Goal: Information Seeking & Learning: Learn about a topic

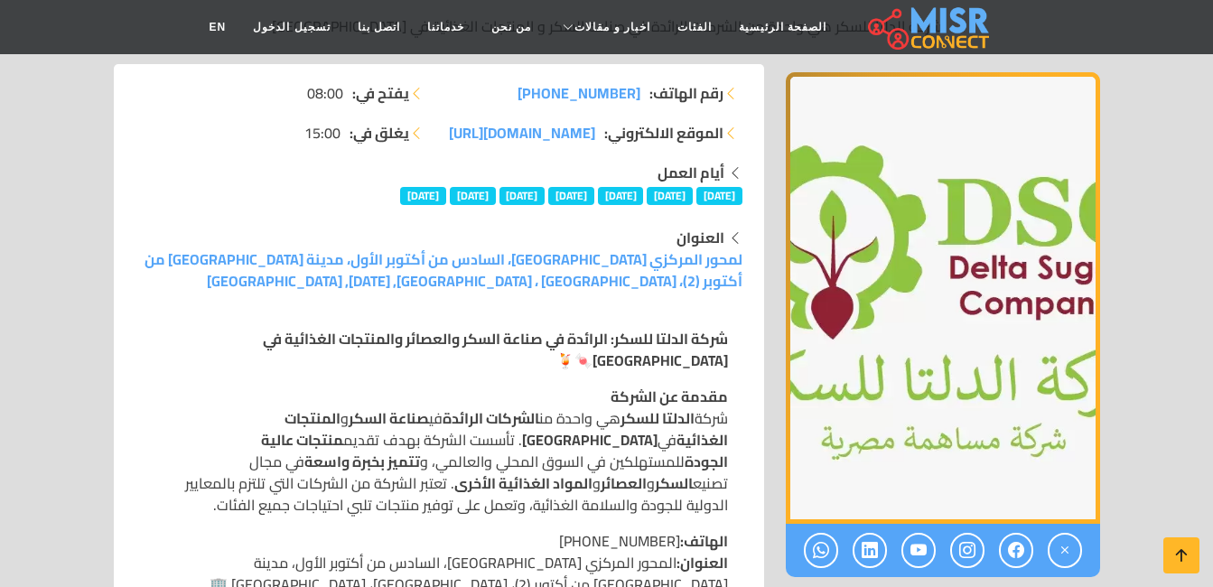
scroll to position [361, 0]
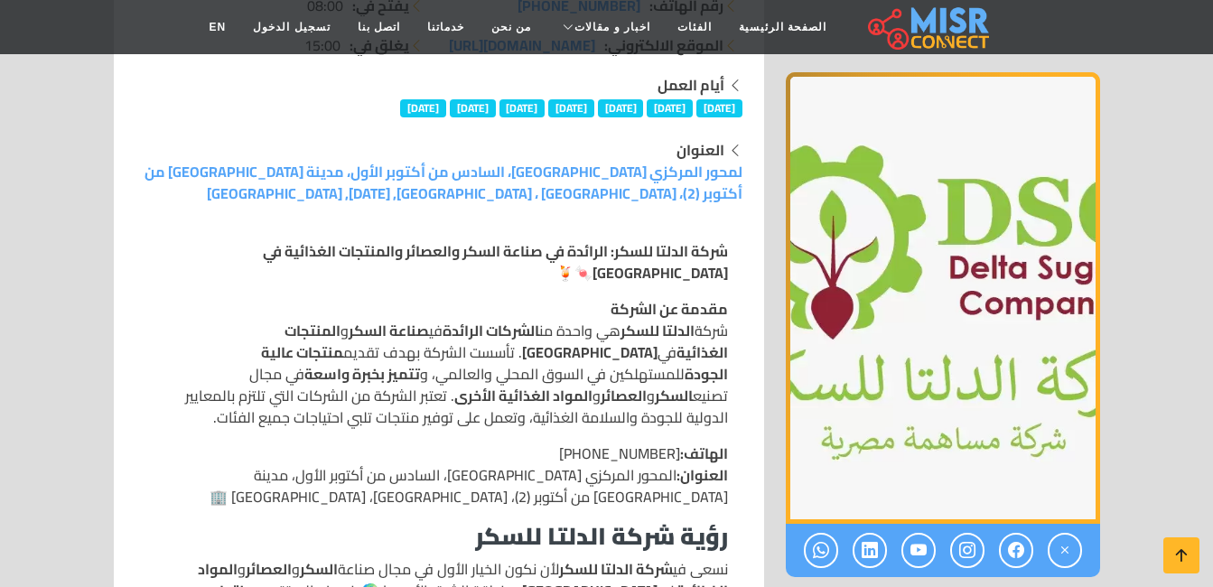
click at [701, 251] on strong "شركة الدلتا للسكر: الرائدة في صناعة السكر والعصائر والمنتجات الغذائية في [GEOGR…" at bounding box center [495, 262] width 465 height 49
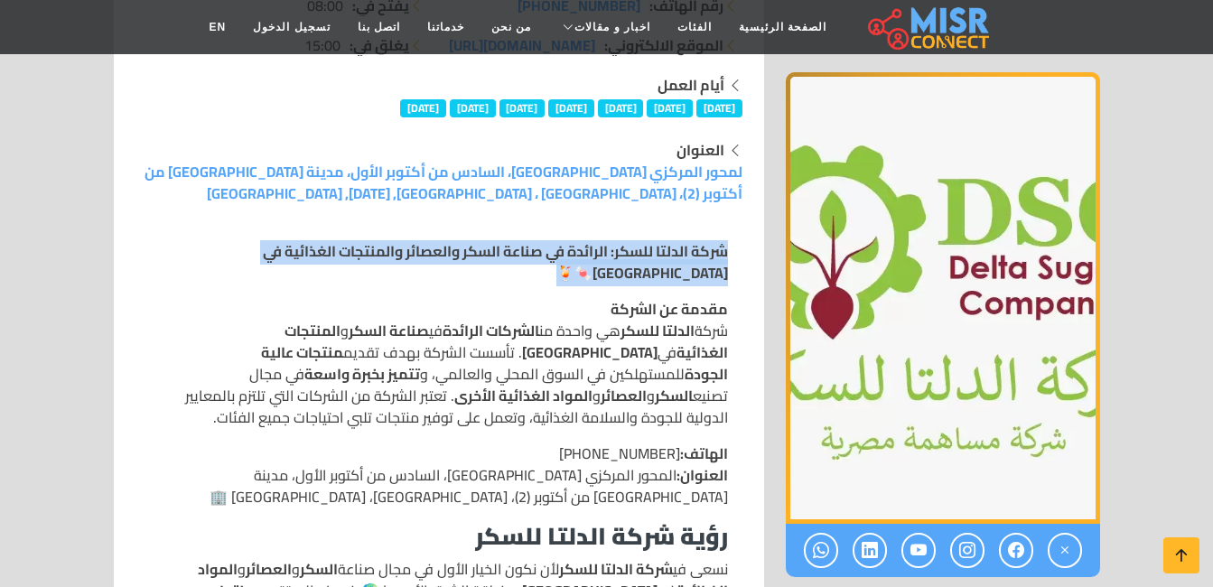
click at [701, 251] on strong "شركة الدلتا للسكر: الرائدة في صناعة السكر والعصائر والمنتجات الغذائية في [GEOGR…" at bounding box center [495, 262] width 465 height 49
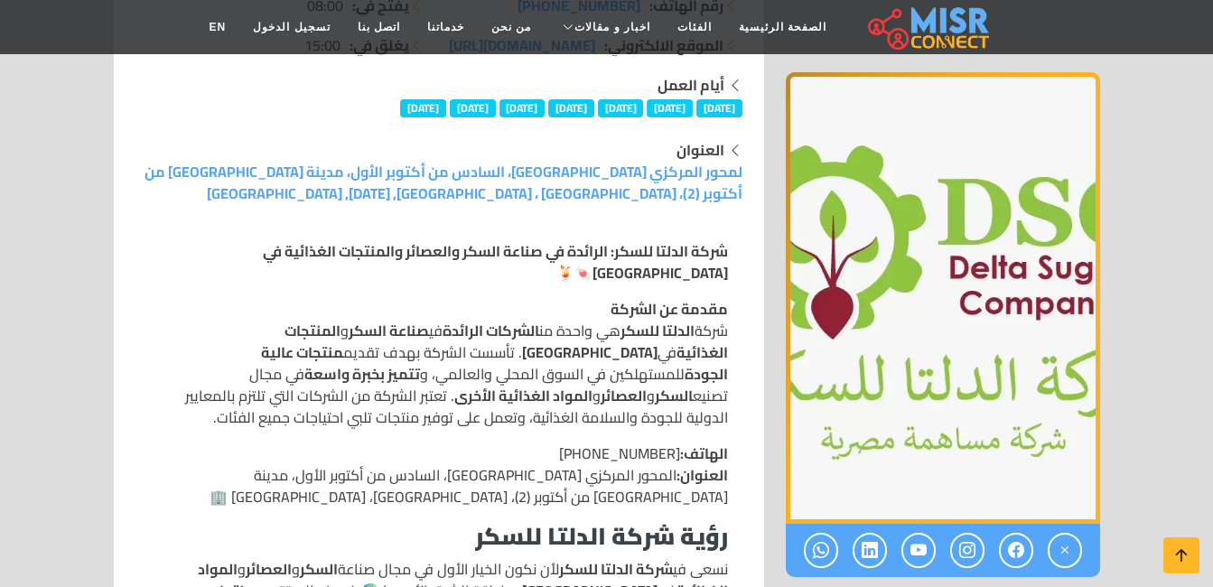
drag, startPoint x: 701, startPoint y: 251, endPoint x: 694, endPoint y: 273, distance: 22.9
click at [706, 250] on strong "شركة الدلتا للسكر: الرائدة في صناعة السكر والعصائر والمنتجات الغذائية في [GEOGR…" at bounding box center [495, 262] width 465 height 49
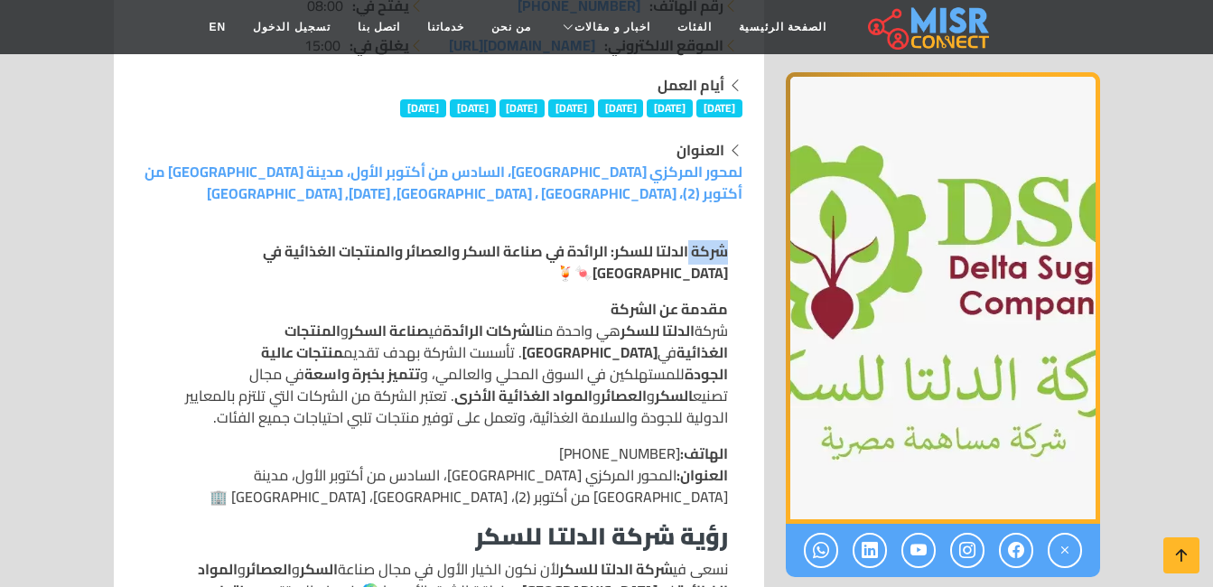
drag, startPoint x: 729, startPoint y: 257, endPoint x: 702, endPoint y: 255, distance: 27.2
click at [702, 255] on strong "شركة الدلتا للسكر: الرائدة في صناعة السكر والعصائر والمنتجات الغذائية في [GEOGR…" at bounding box center [495, 262] width 465 height 49
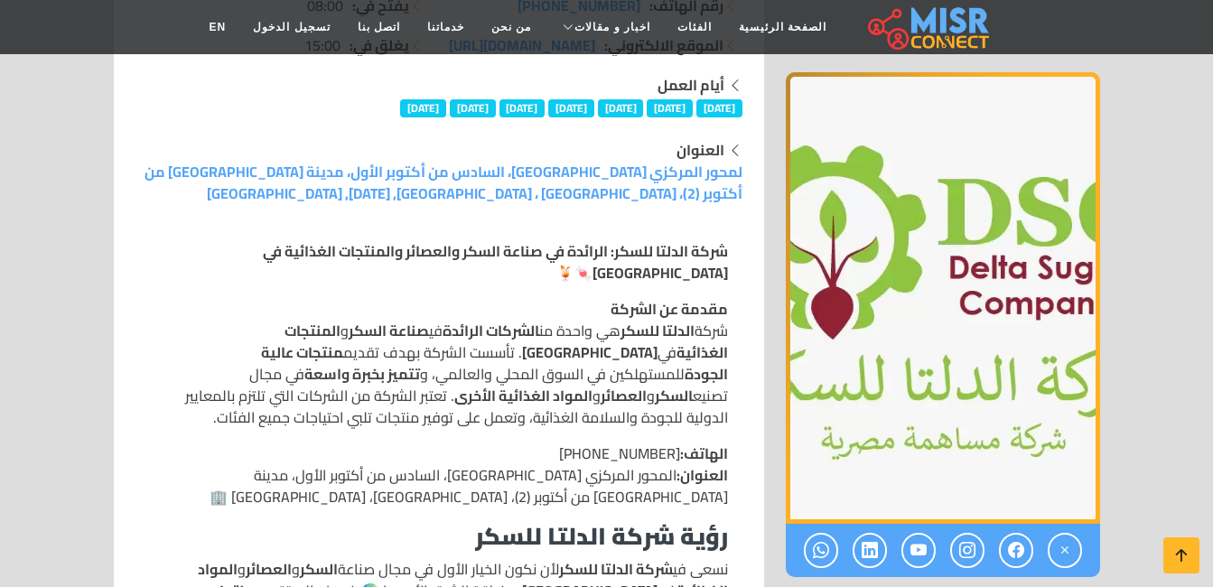
click at [669, 250] on strong "شركة الدلتا للسكر: الرائدة في صناعة السكر والعصائر والمنتجات الغذائية في [GEOGR…" at bounding box center [495, 262] width 465 height 49
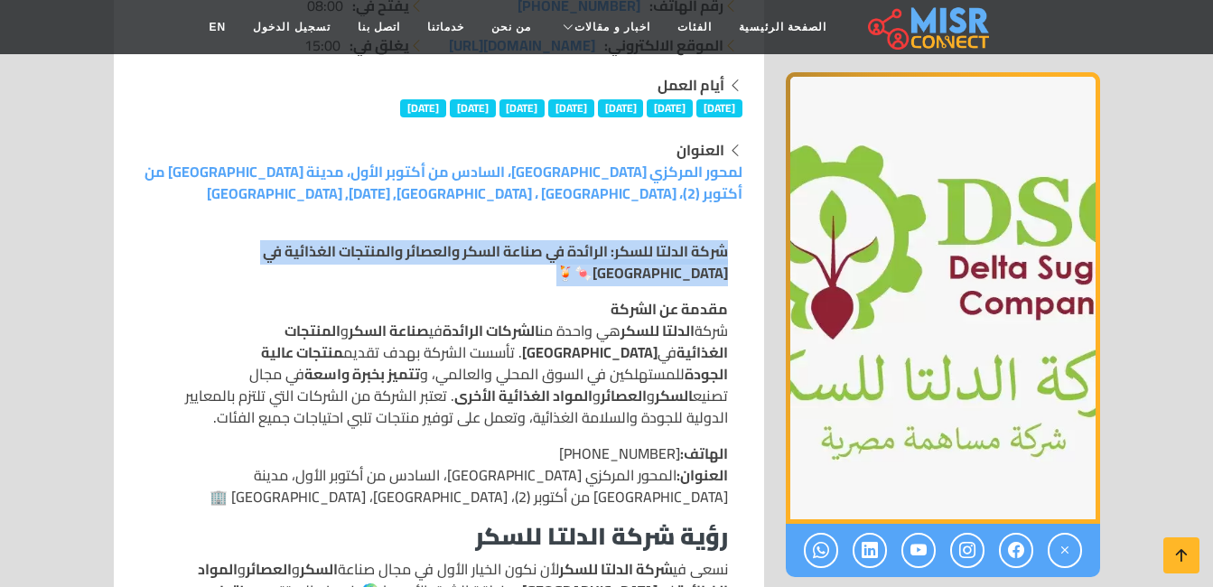
click at [669, 250] on strong "شركة الدلتا للسكر: الرائدة في صناعة السكر والعصائر والمنتجات الغذائية في [GEOGR…" at bounding box center [495, 262] width 465 height 49
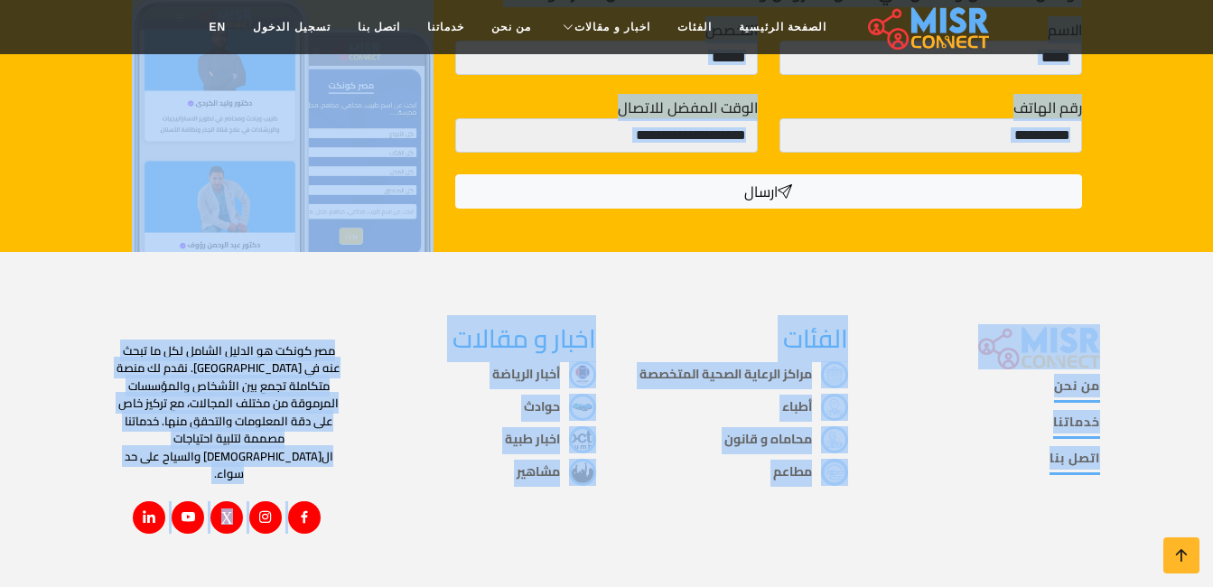
scroll to position [3, 0]
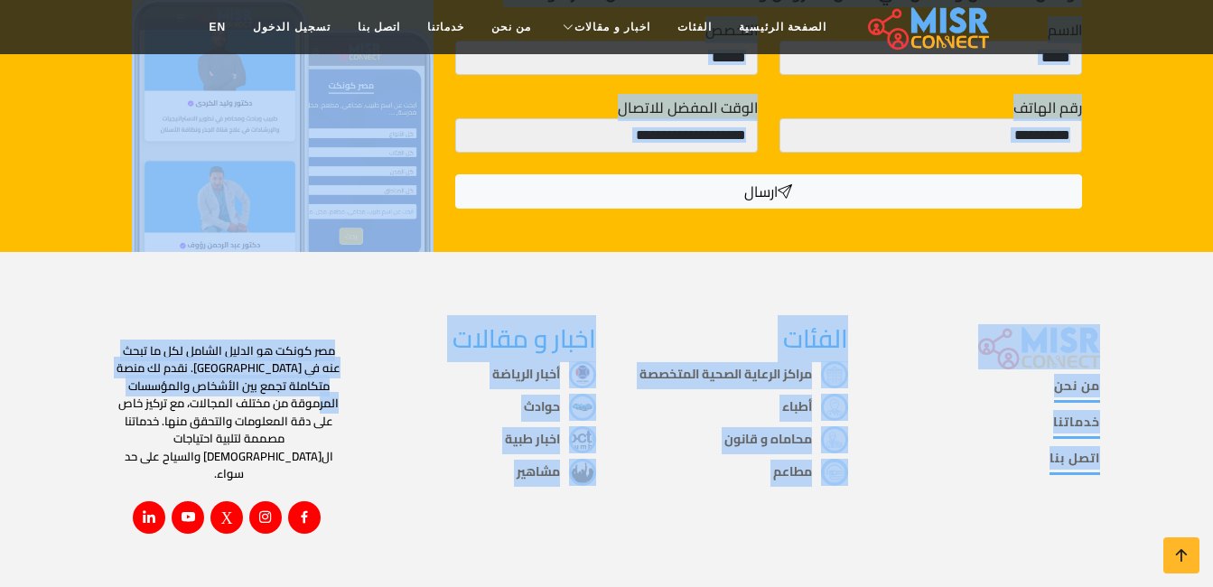
click at [884, 488] on div "من نحن خدماتنا اتصل بنا الفئات مراكز الرعاية الصحية المتخصصة أطباء محاماه و قان…" at bounding box center [606, 429] width 1213 height 354
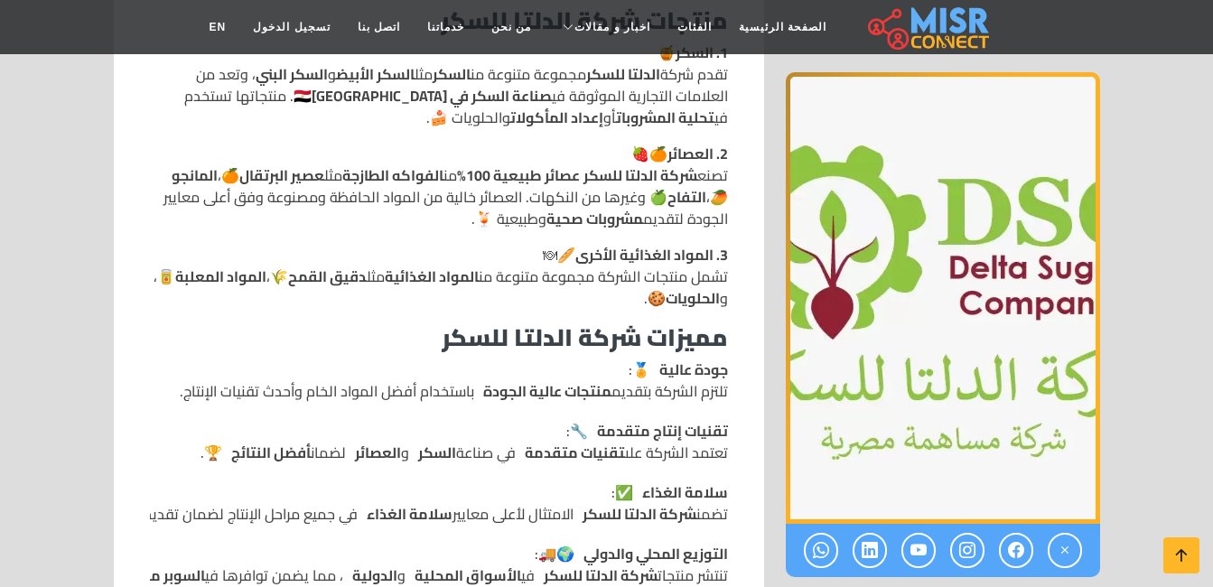
scroll to position [1048, 0]
